Goal: Information Seeking & Learning: Check status

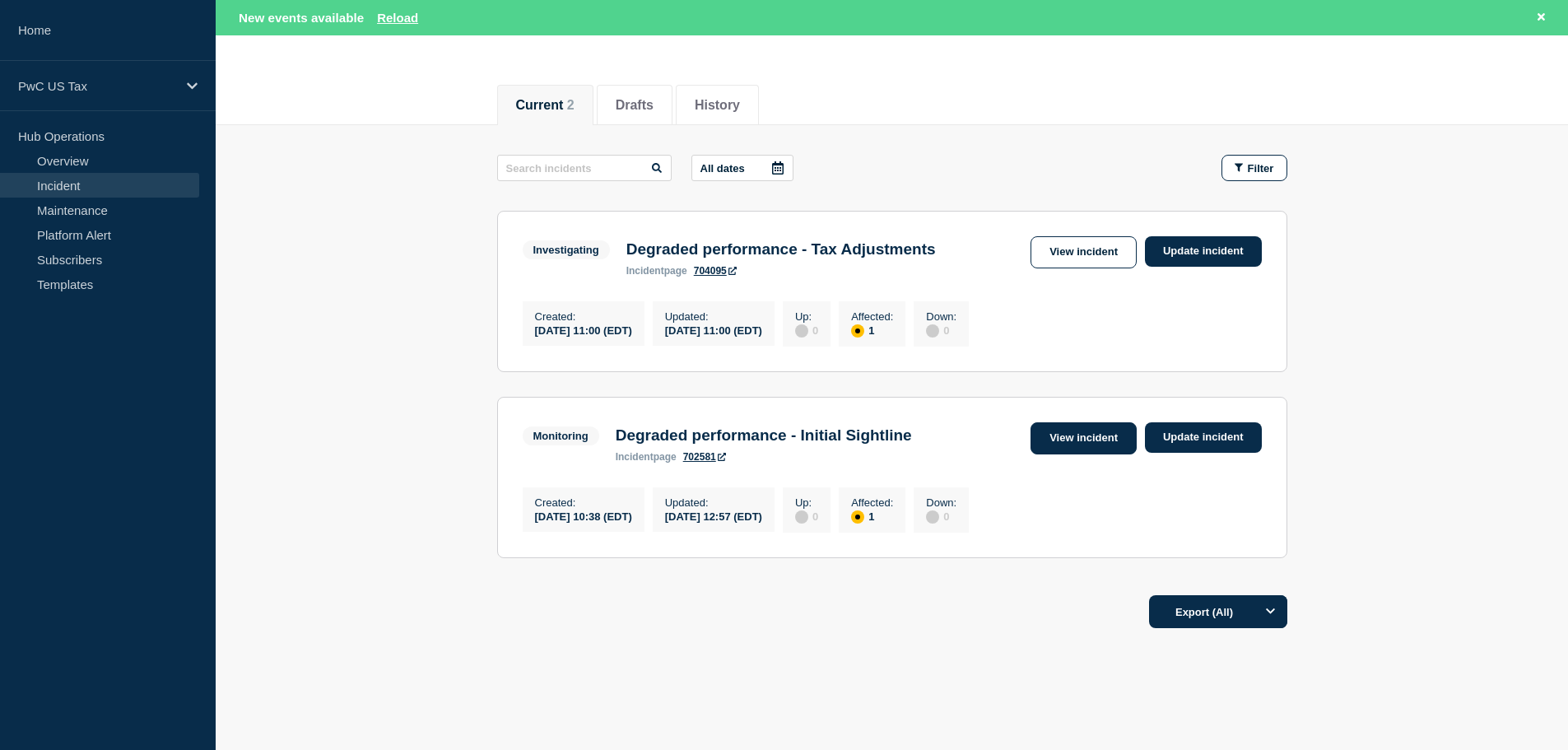
click at [1082, 449] on link "View incident" at bounding box center [1084, 438] width 106 height 32
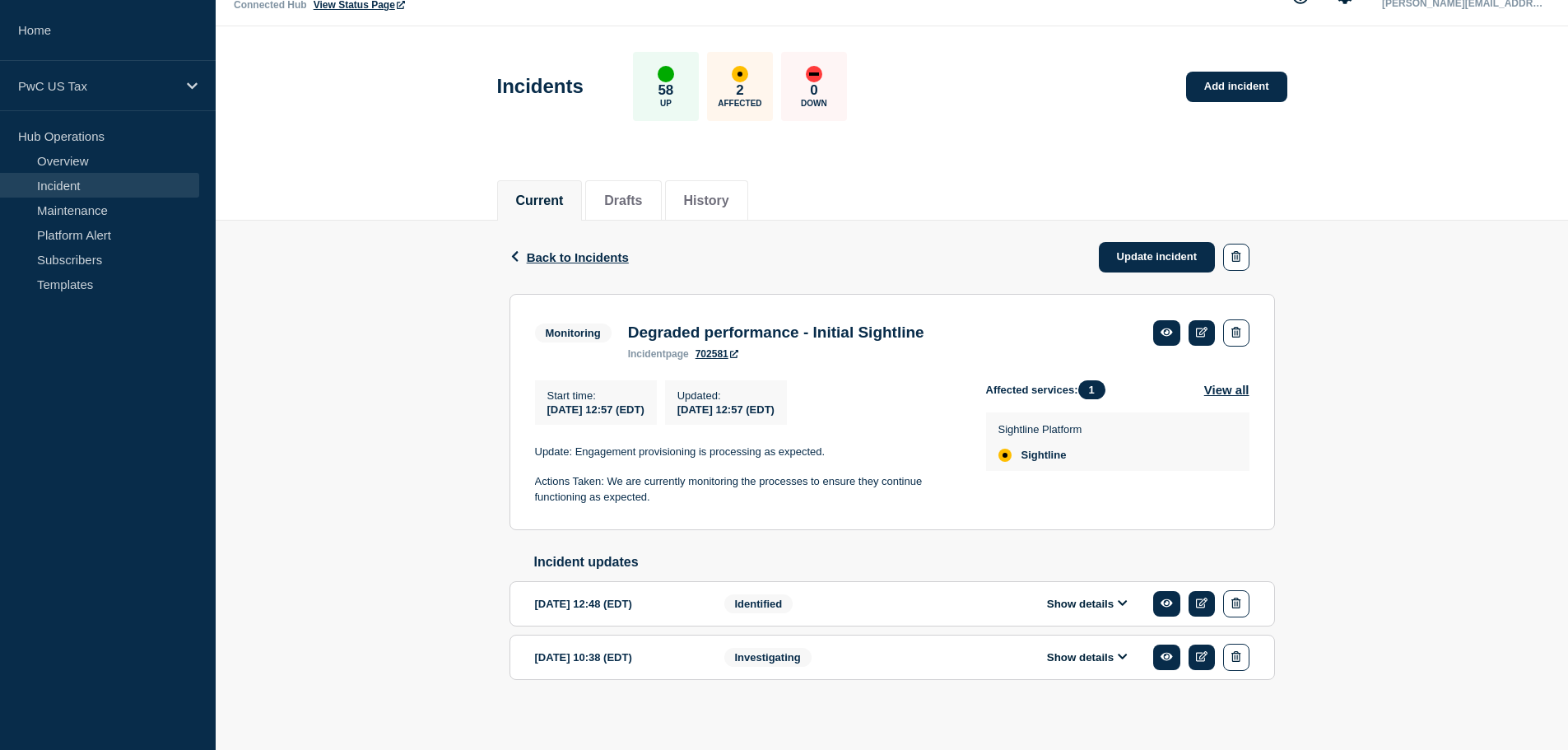
scroll to position [52, 0]
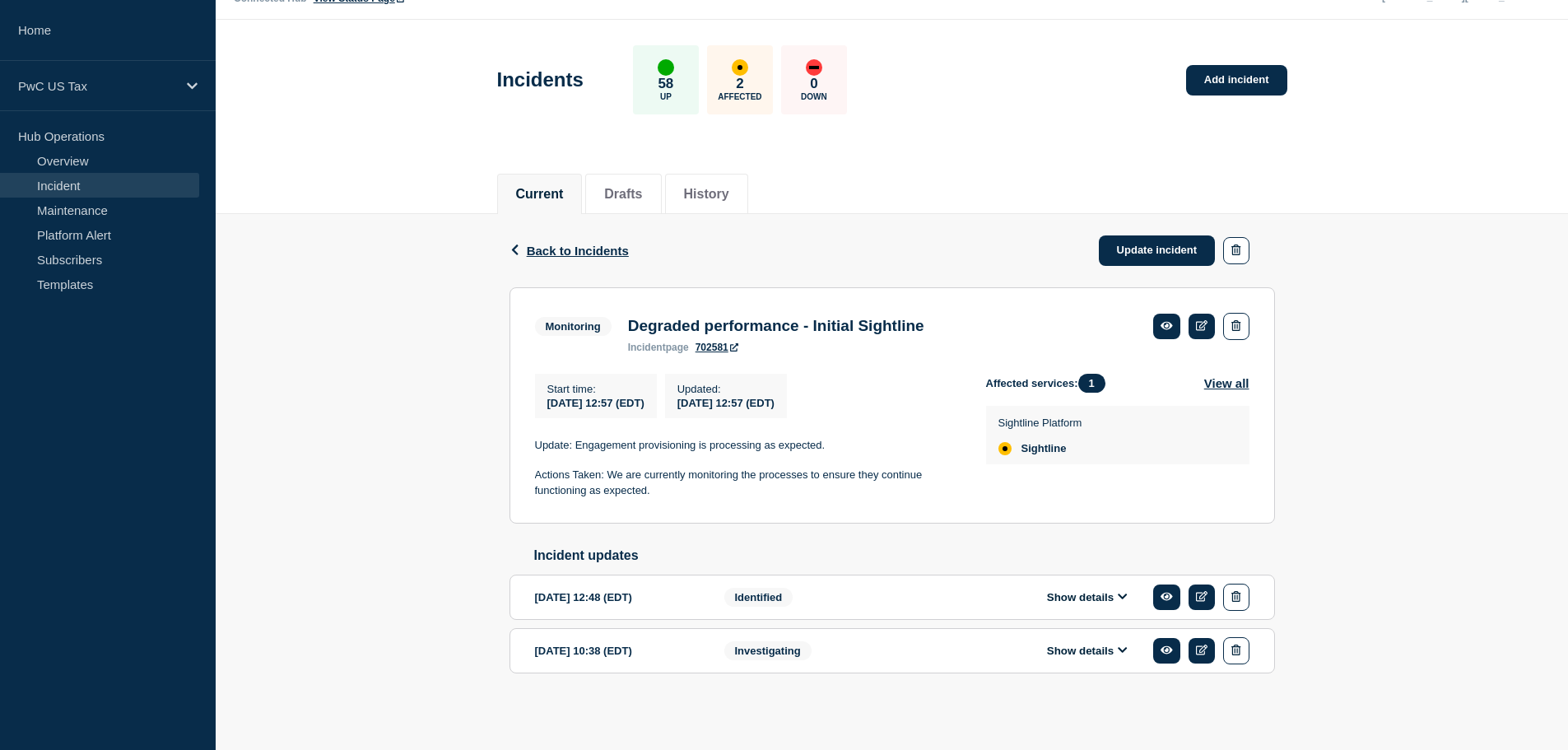
click at [1090, 600] on button "Show details" at bounding box center [1087, 597] width 90 height 14
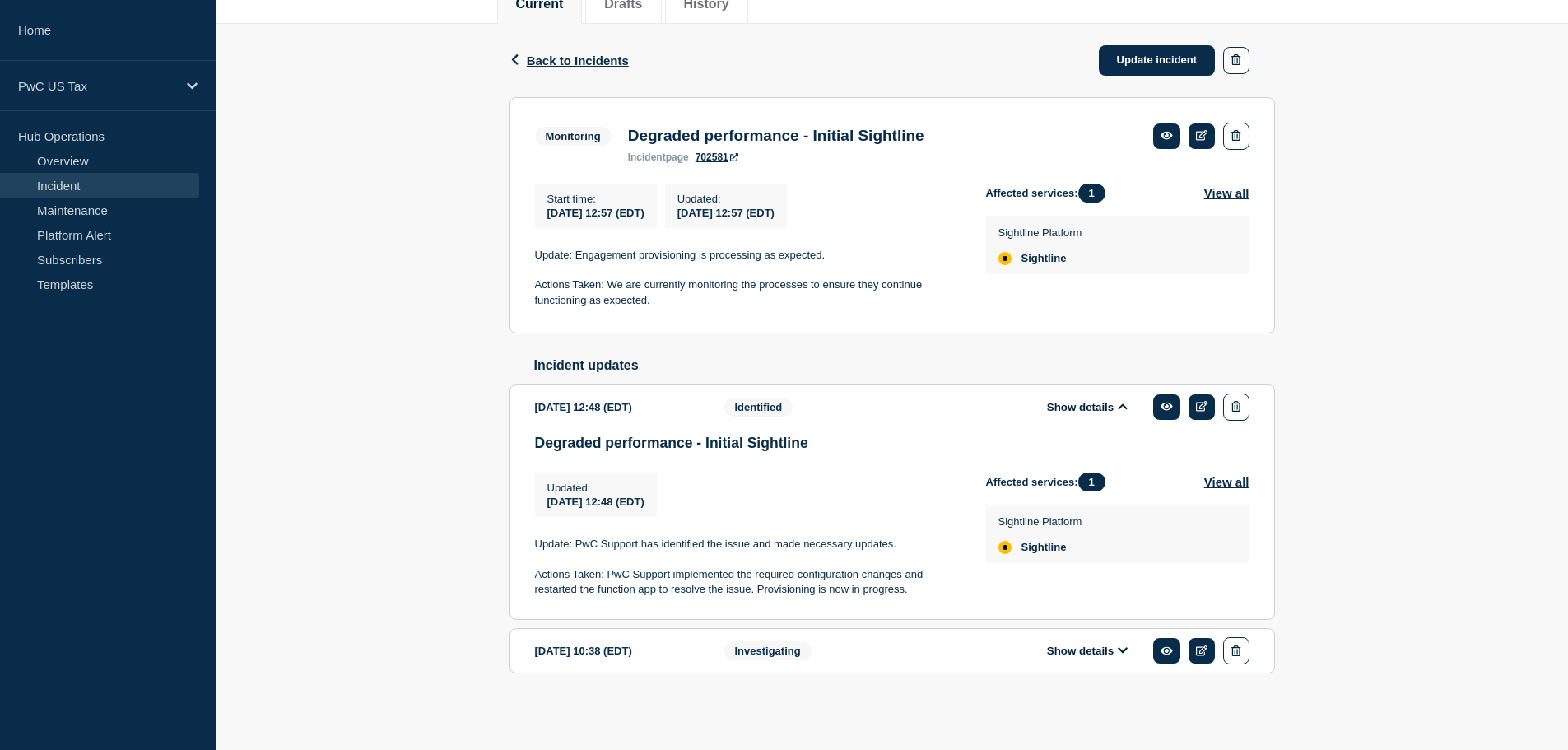
scroll to position [244, 0]
click at [1071, 653] on button "Show details" at bounding box center [1087, 650] width 90 height 14
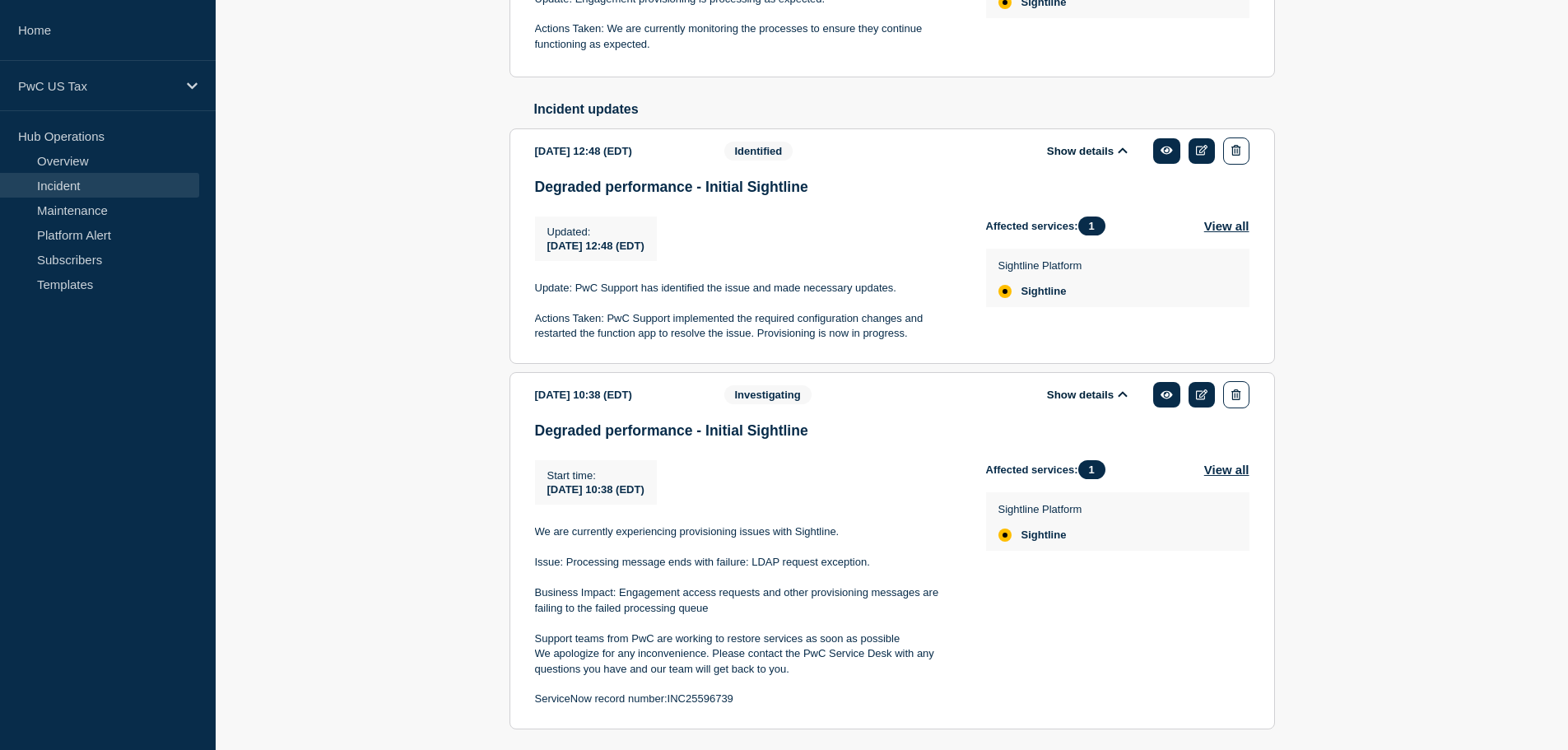
scroll to position [491, 0]
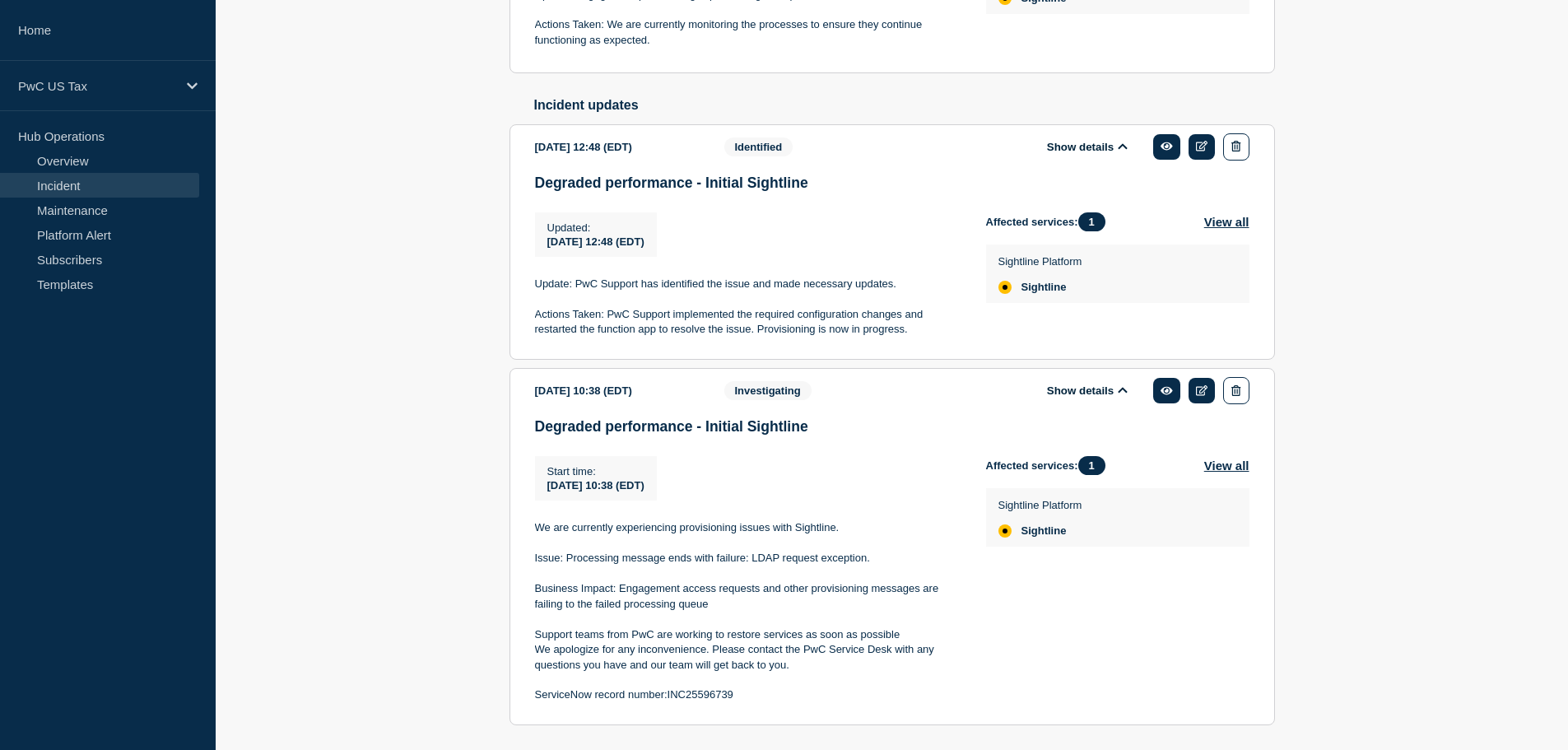
click at [75, 183] on link "Incident" at bounding box center [100, 185] width 199 height 25
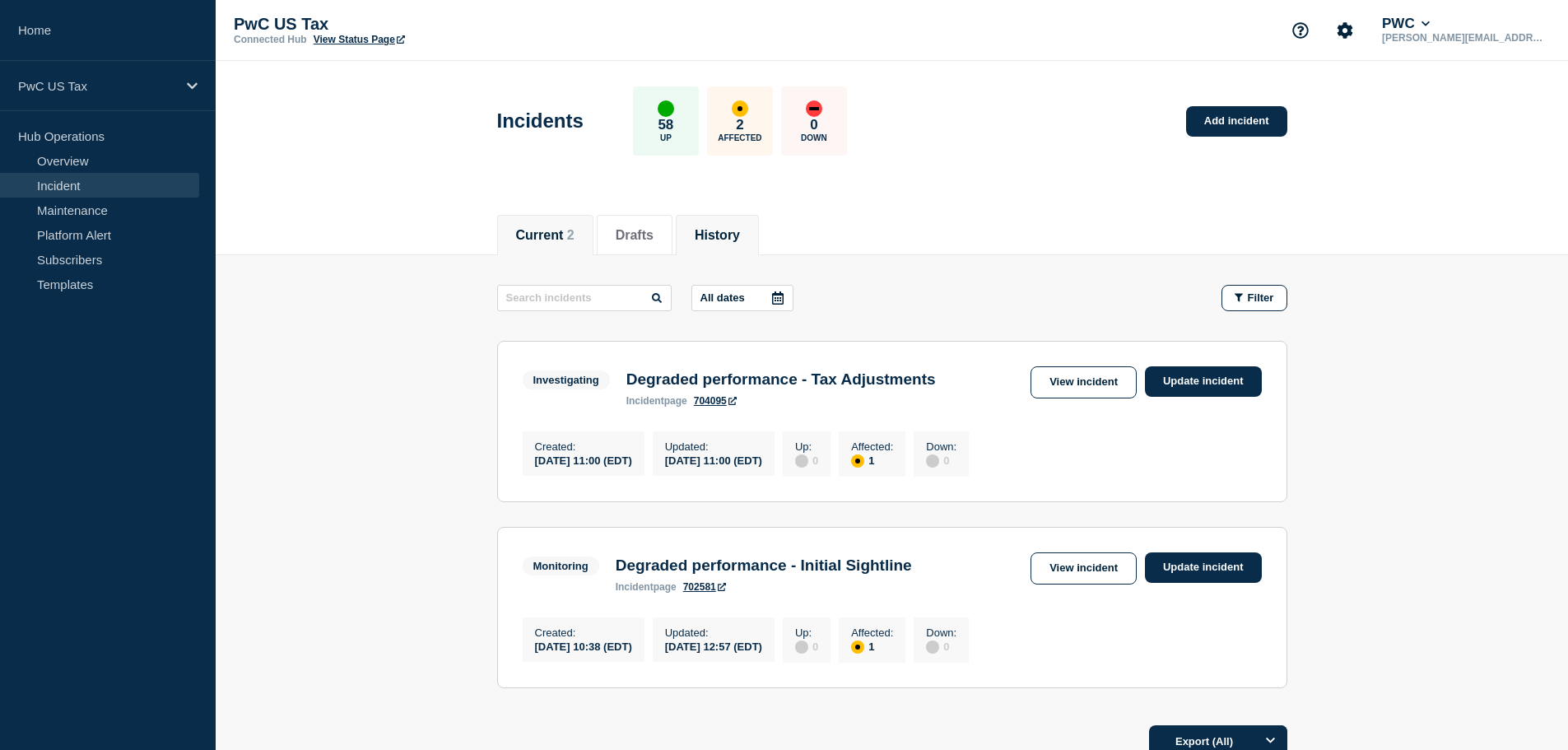
click at [725, 229] on button "History" at bounding box center [717, 236] width 46 height 15
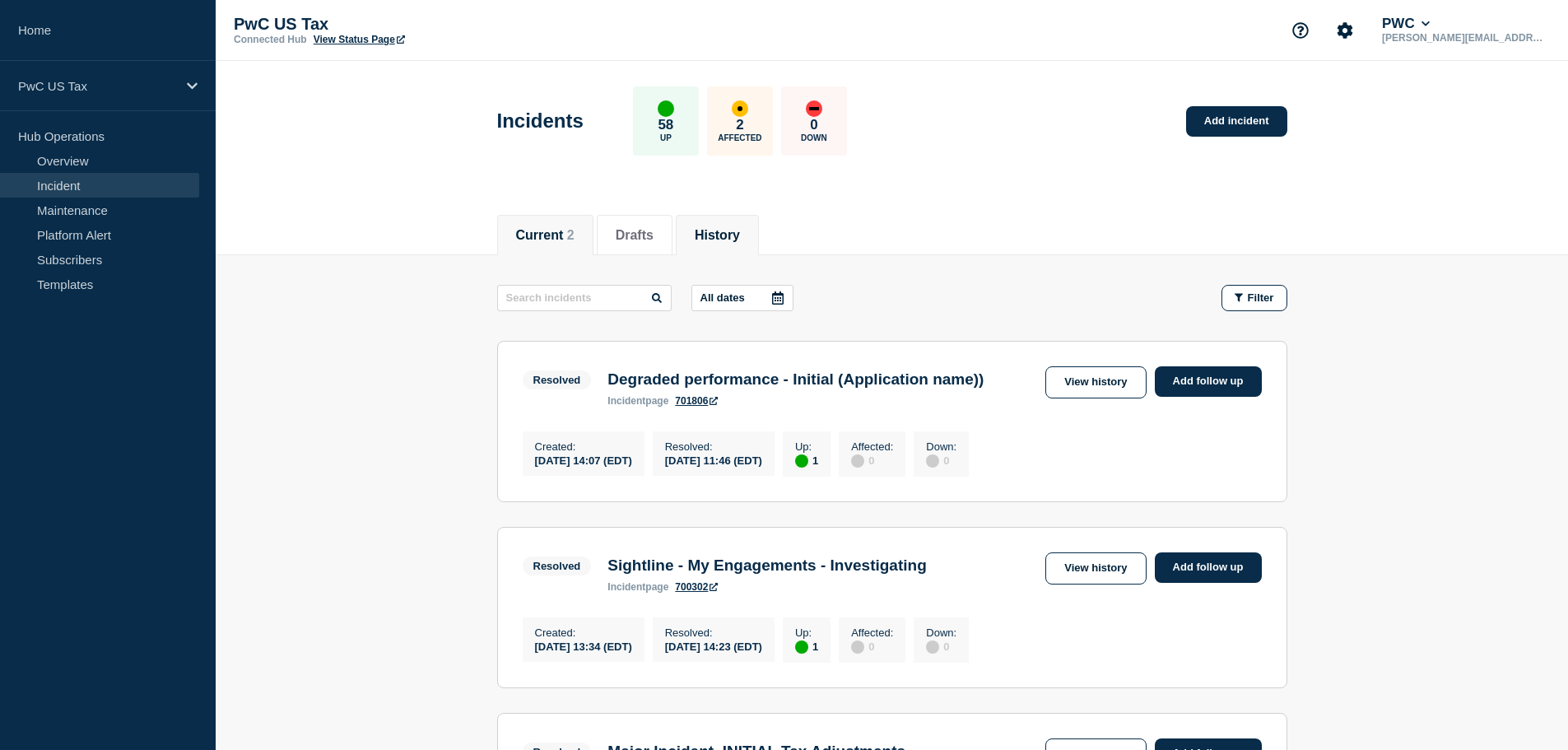
click at [562, 228] on button "Current 2" at bounding box center [545, 236] width 59 height 15
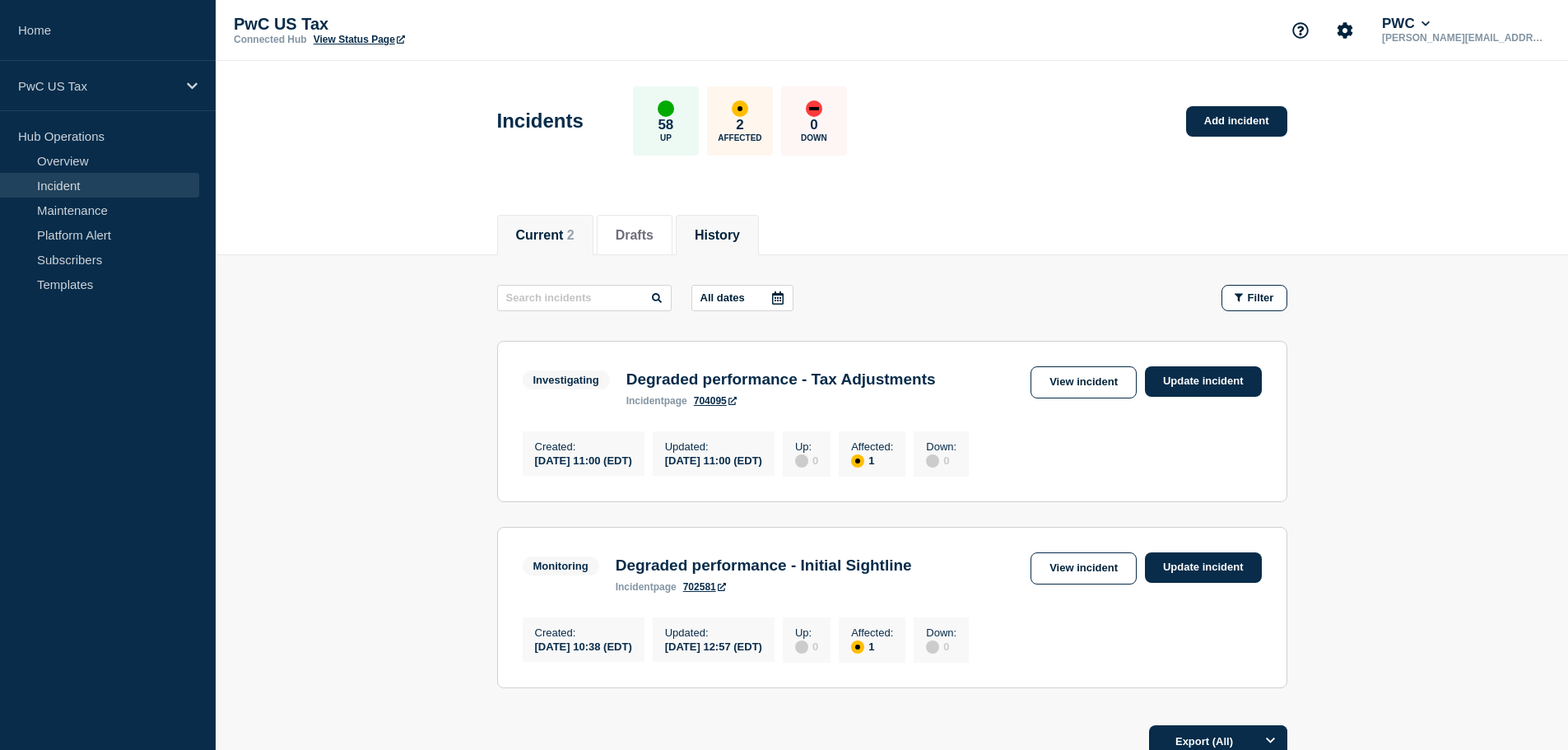
click at [740, 236] on button "History" at bounding box center [717, 236] width 46 height 15
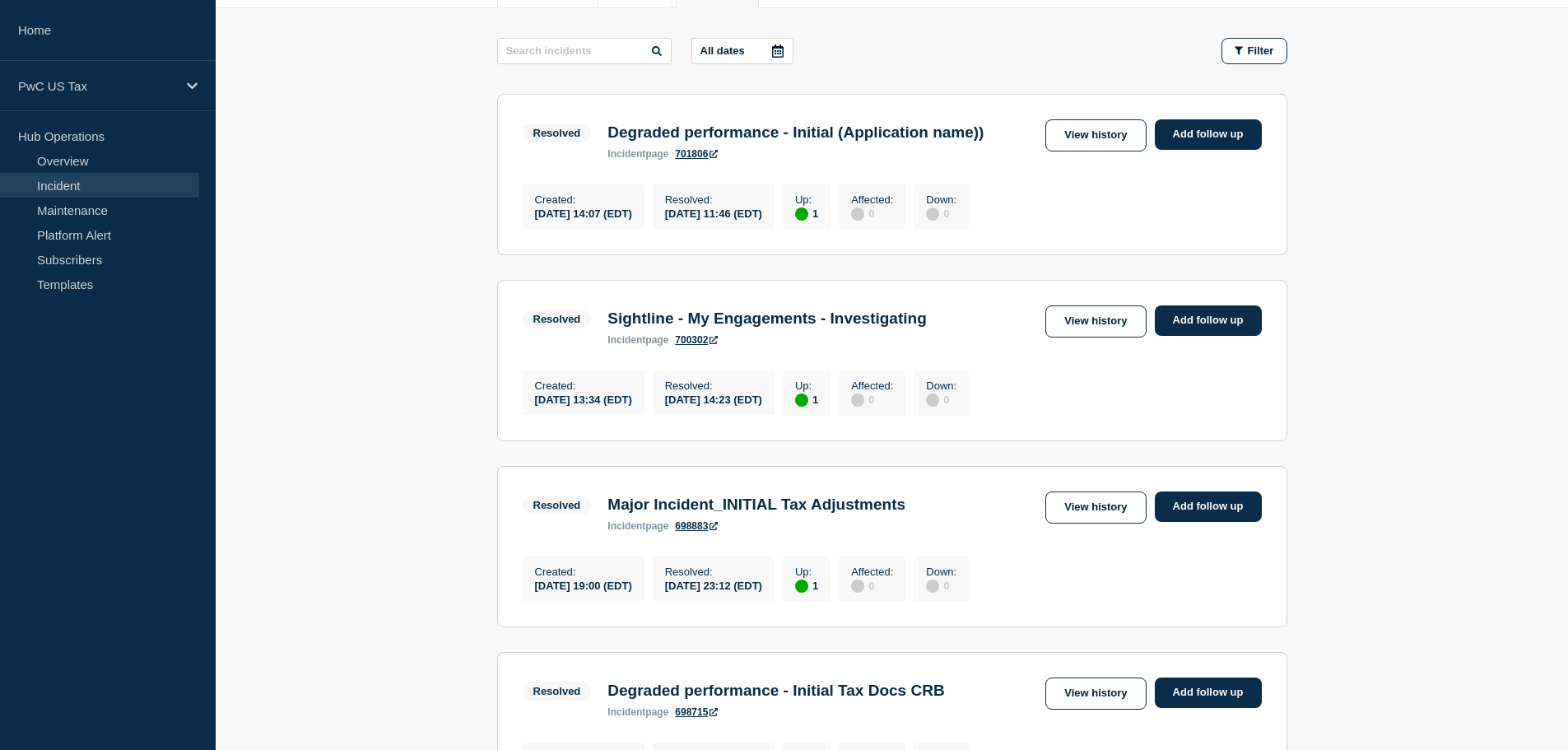
scroll to position [329, 0]
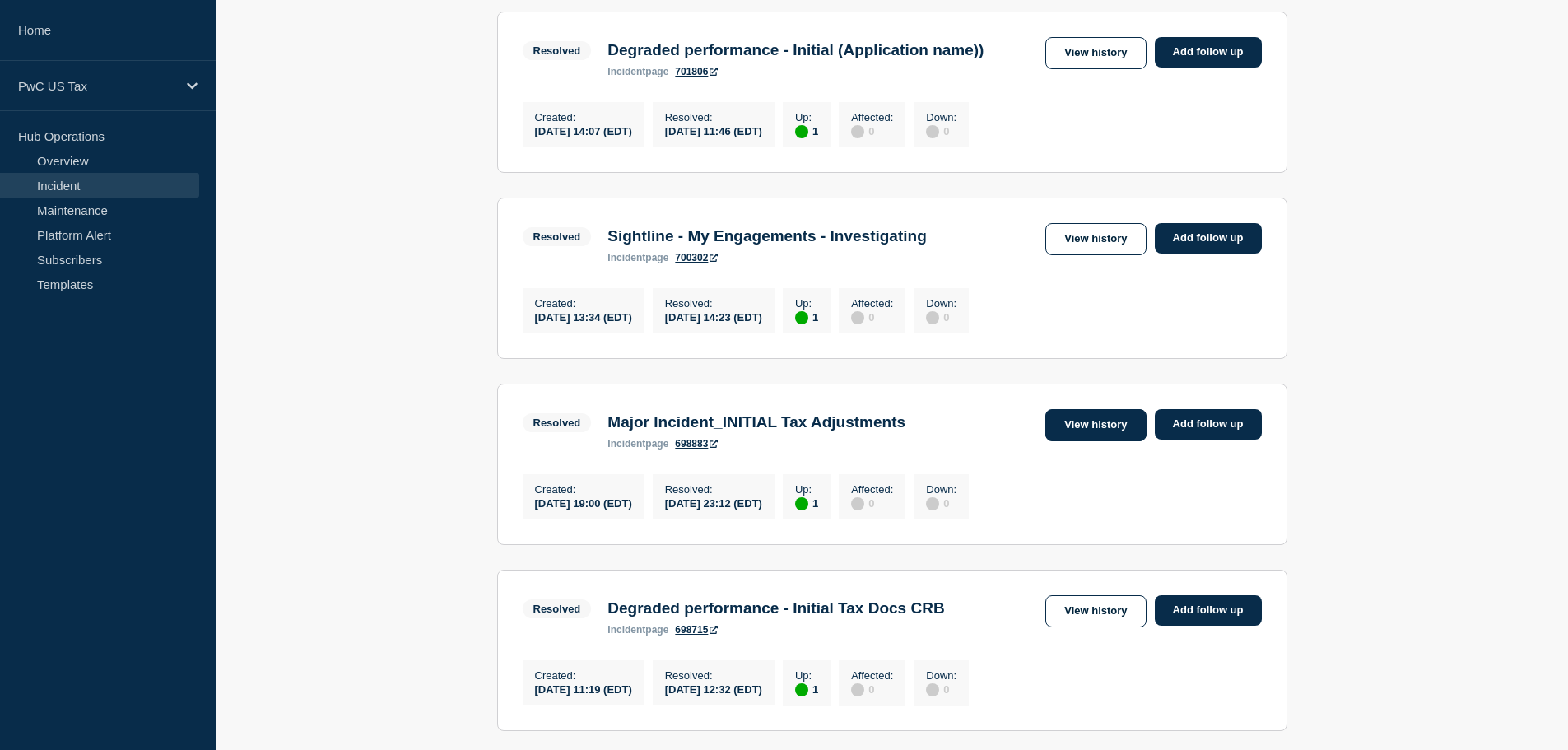
click at [1093, 442] on link "View history" at bounding box center [1096, 425] width 101 height 32
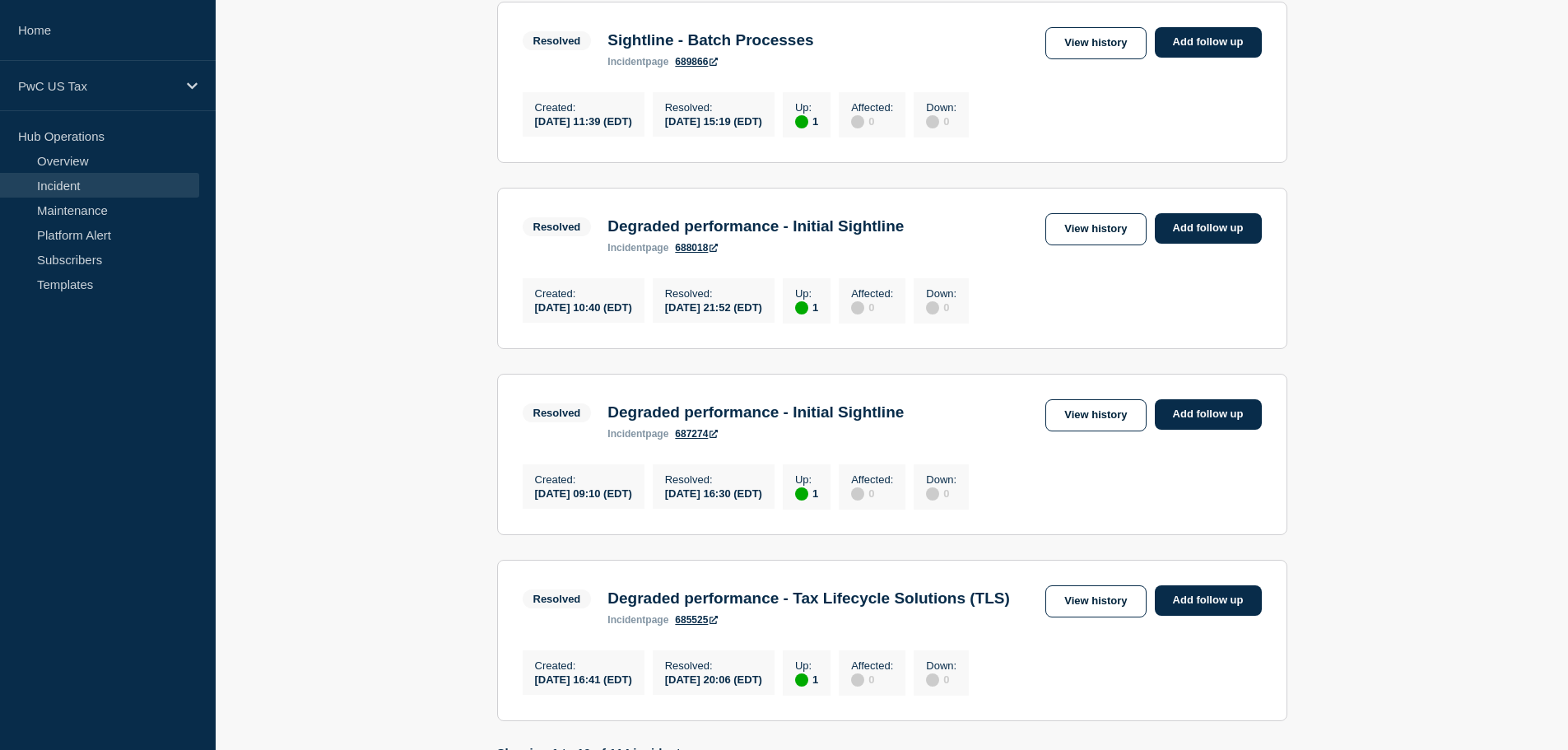
scroll to position [1481, 0]
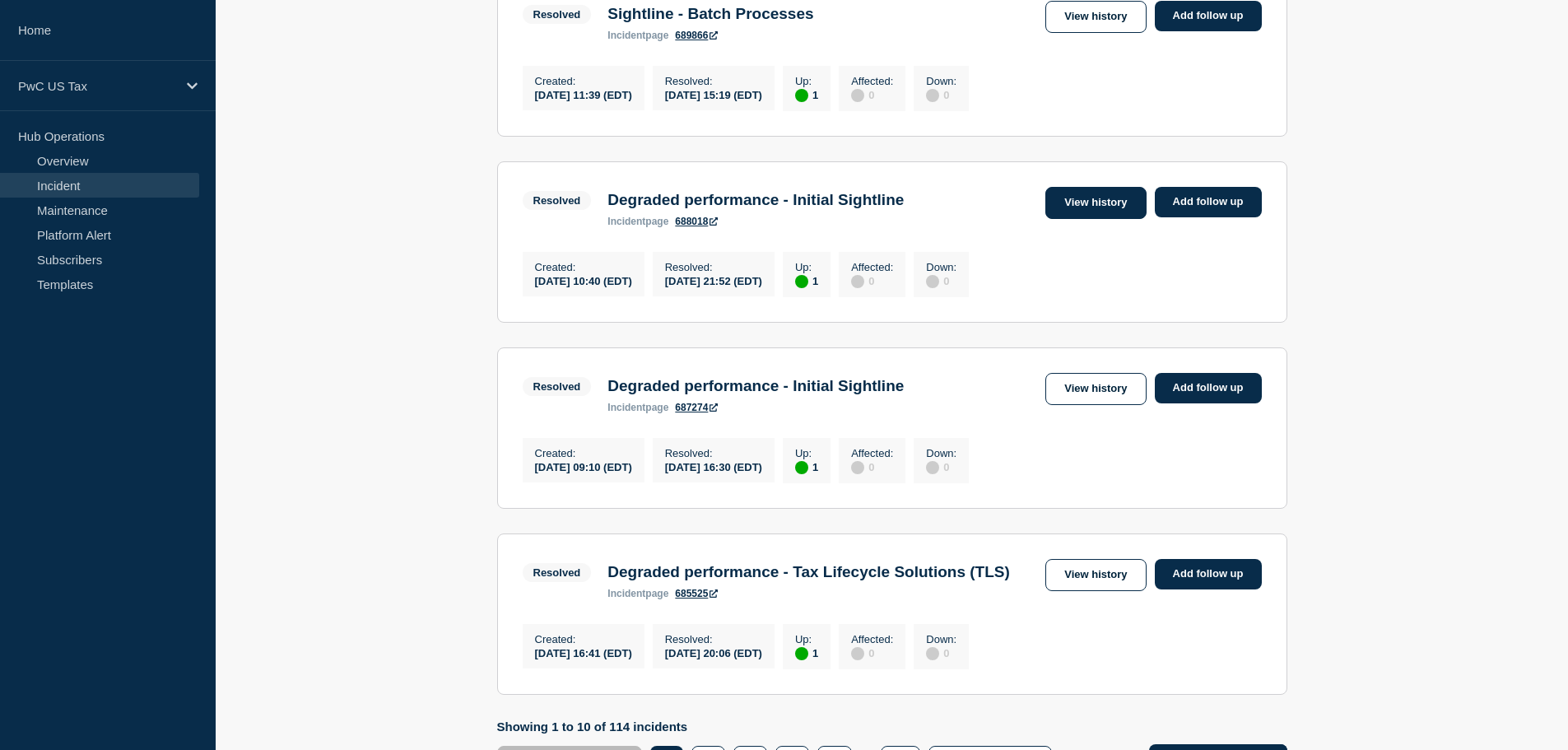
click at [1099, 219] on link "View history" at bounding box center [1096, 203] width 101 height 32
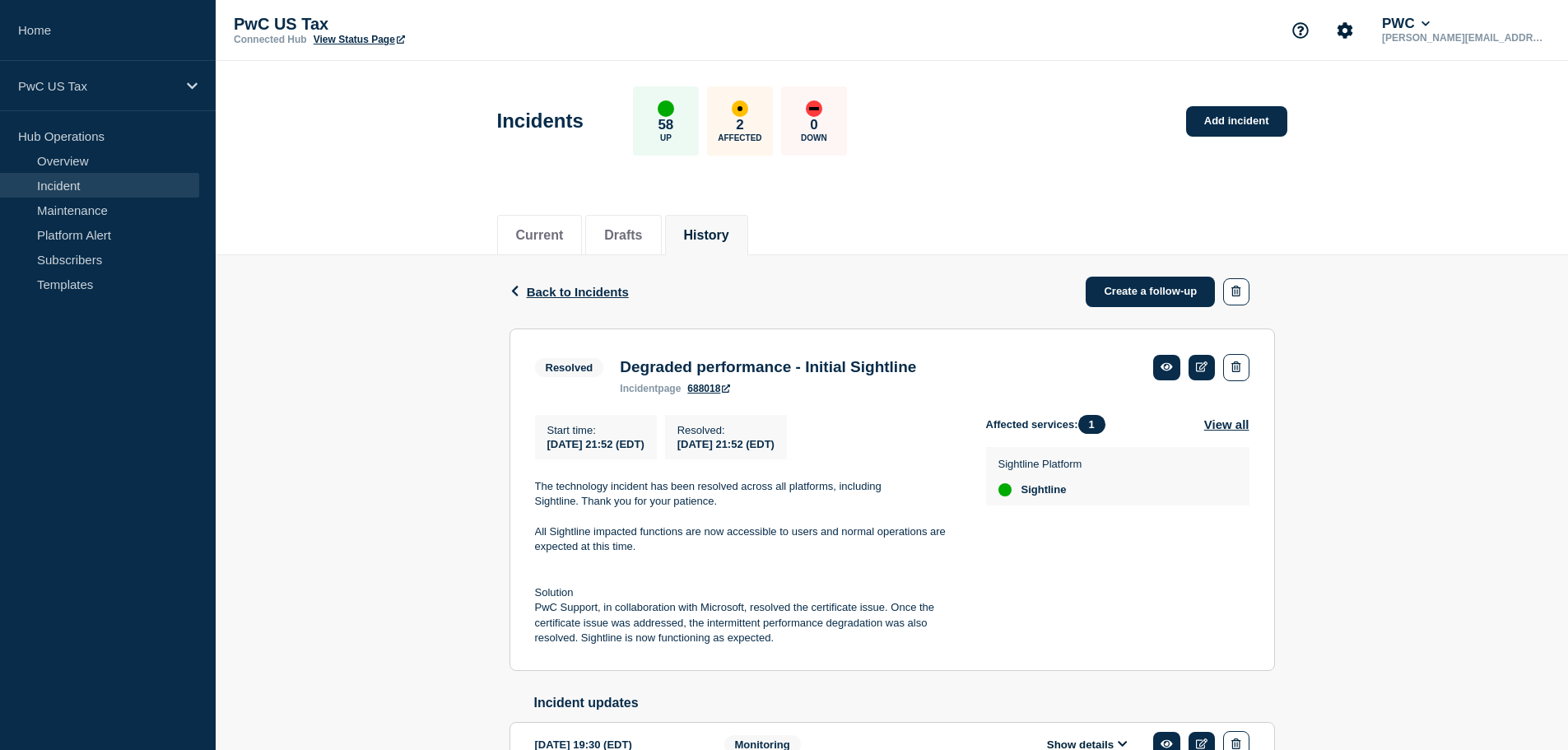
scroll to position [211, 0]
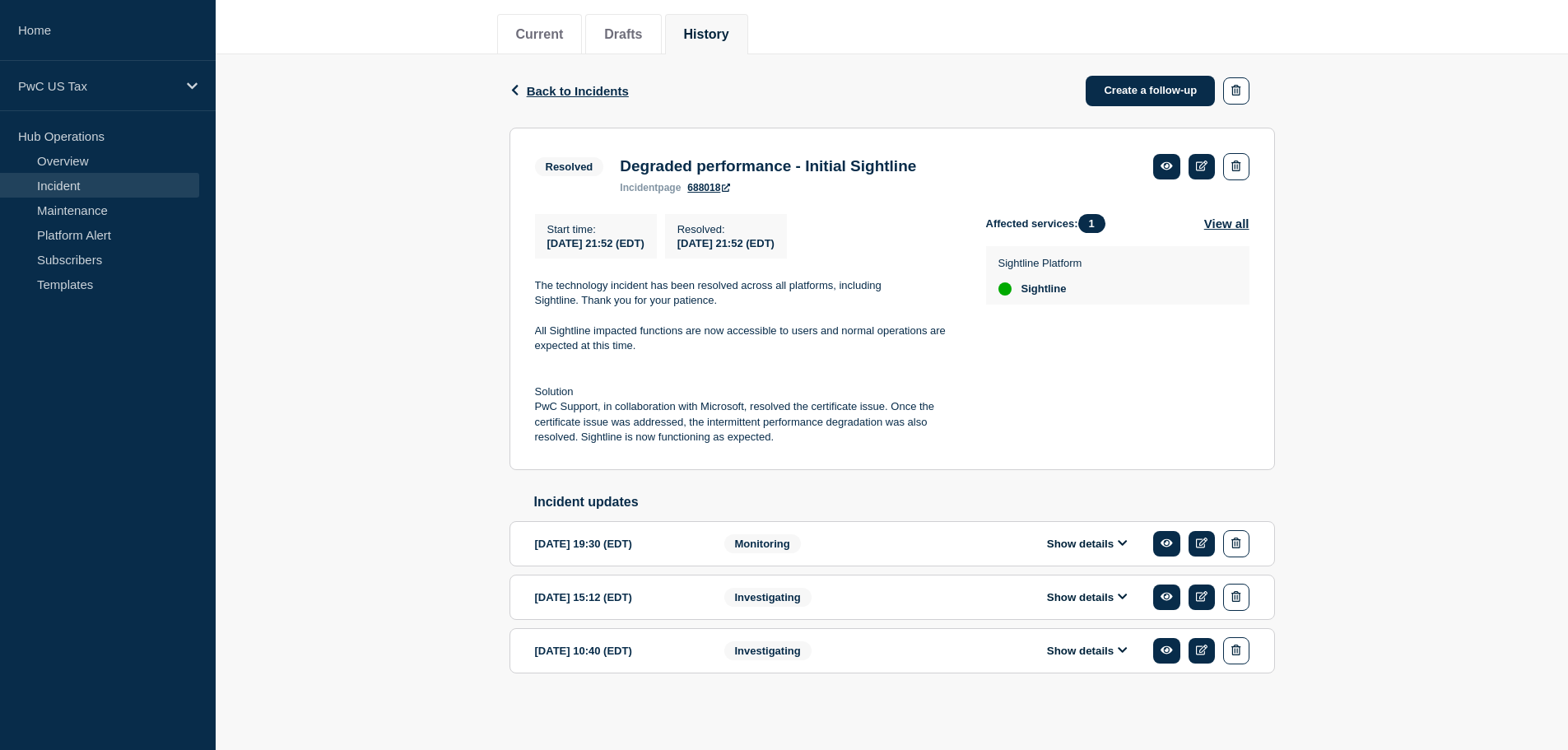
click at [842, 599] on div "Investigating" at bounding box center [825, 596] width 200 height 27
click at [1120, 596] on icon at bounding box center [1123, 596] width 9 height 6
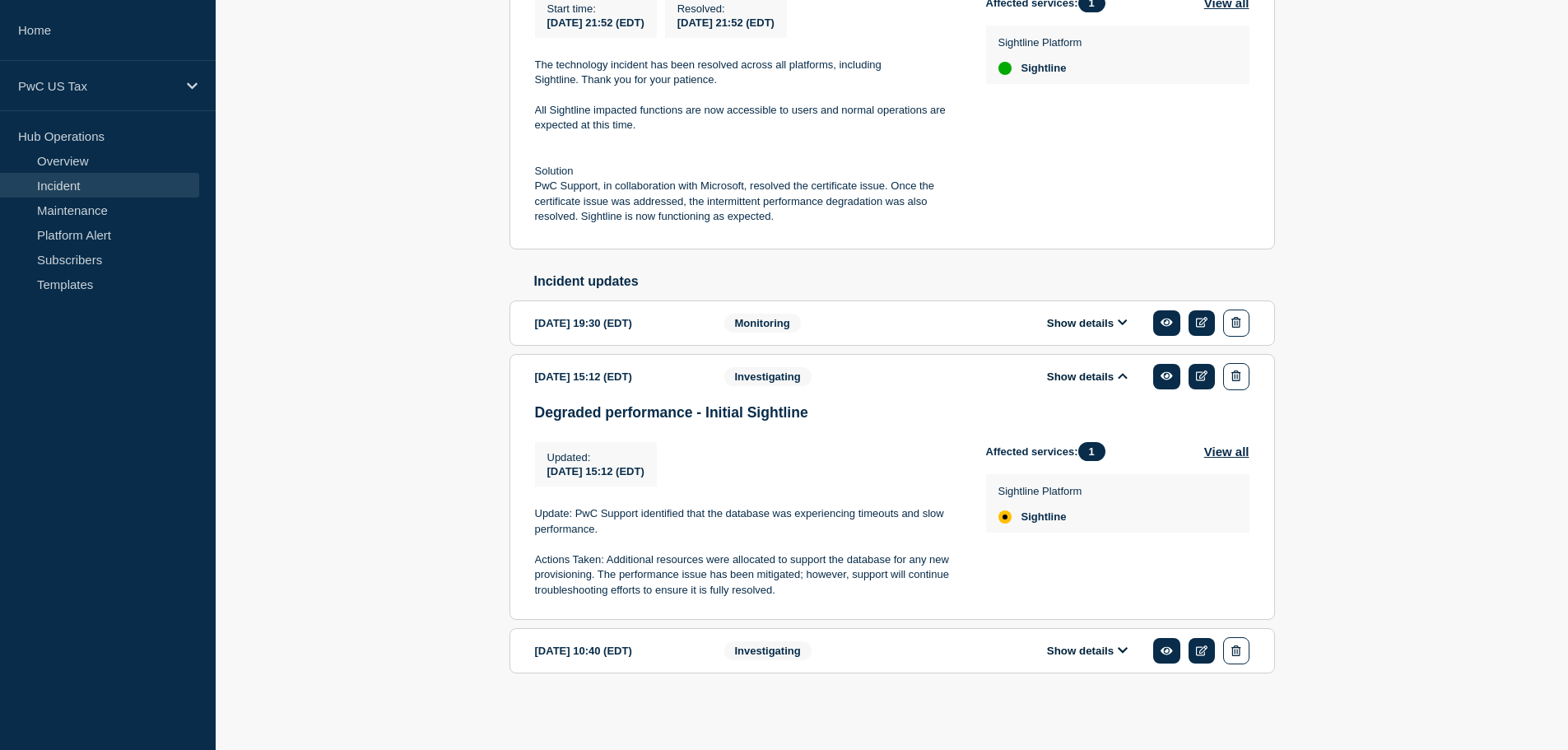
scroll to position [435, 0]
click at [1123, 375] on icon at bounding box center [1123, 375] width 10 height 10
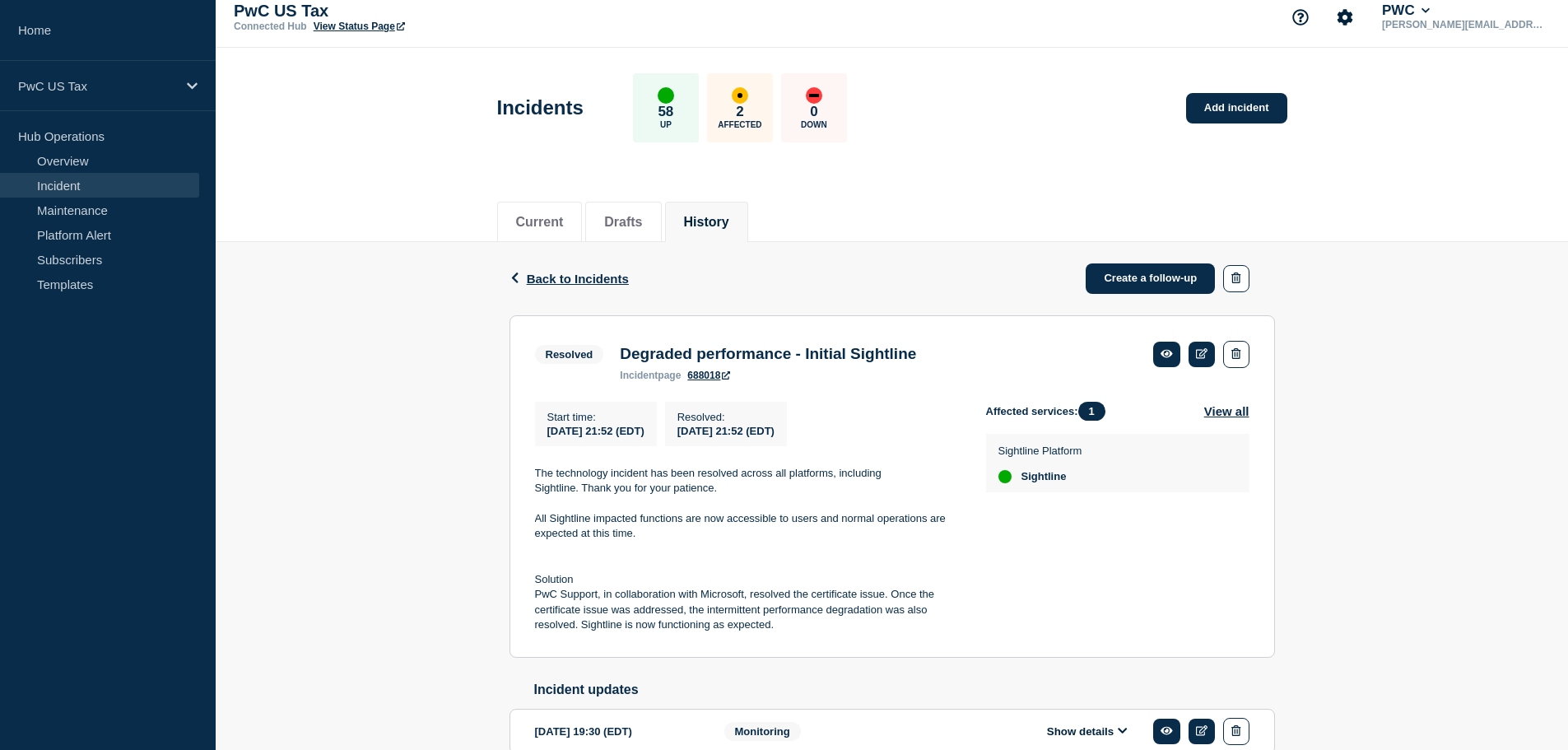
scroll to position [0, 0]
